Goal: Navigation & Orientation: Find specific page/section

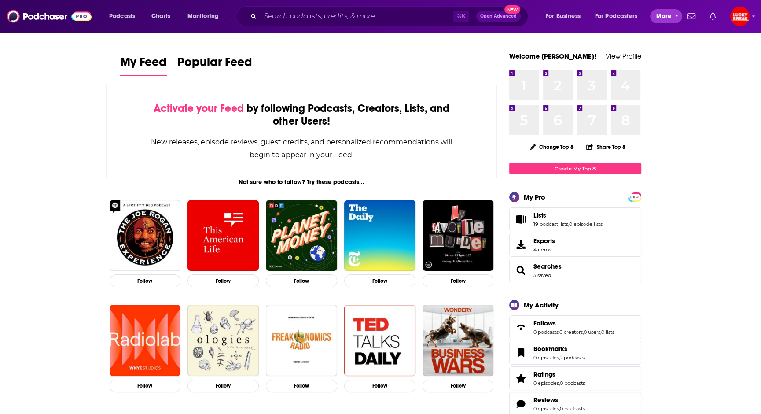
click at [673, 16] on button "More" at bounding box center [666, 16] width 32 height 14
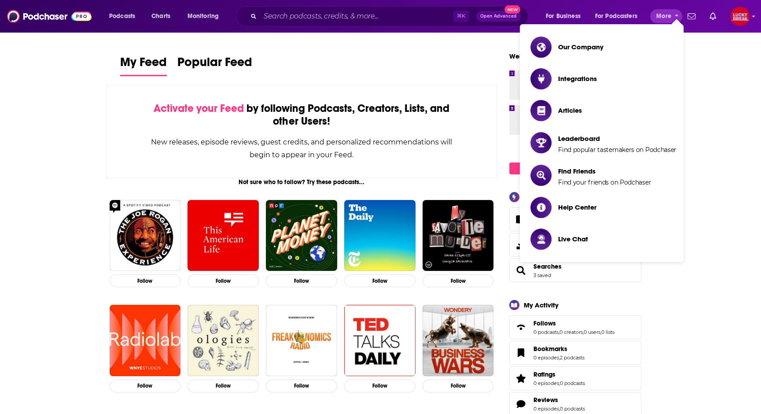
click at [742, 19] on img "Logged in as annagregory" at bounding box center [740, 16] width 19 height 19
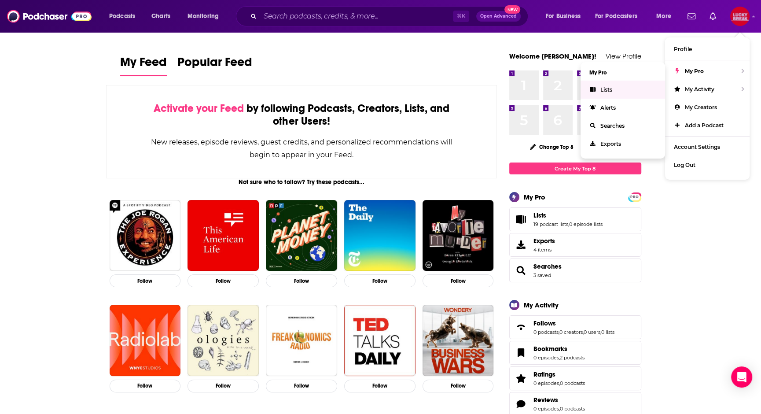
click at [609, 89] on span "Lists" at bounding box center [607, 89] width 12 height 7
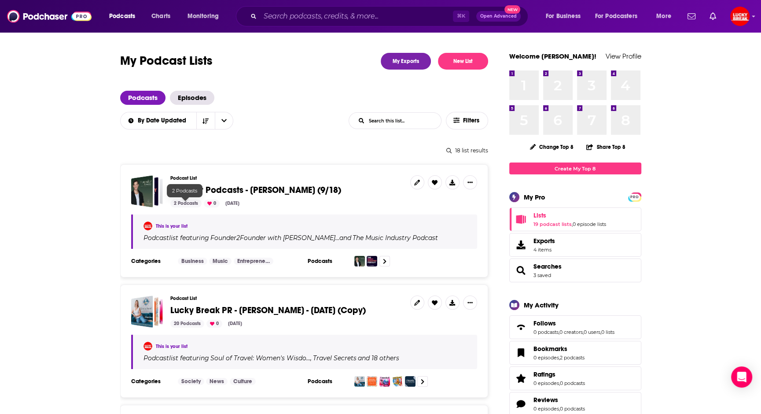
click at [189, 186] on span "Founder Podcasts - [PERSON_NAME] (9/18)" at bounding box center [255, 190] width 171 height 11
